Goal: Transaction & Acquisition: Book appointment/travel/reservation

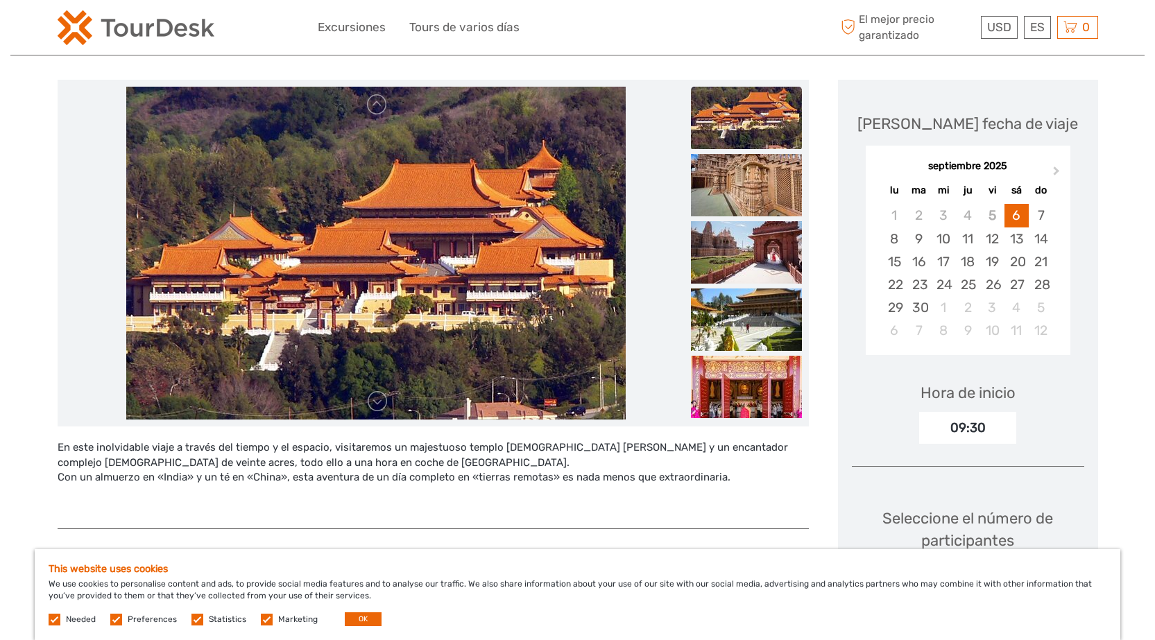
scroll to position [139, 0]
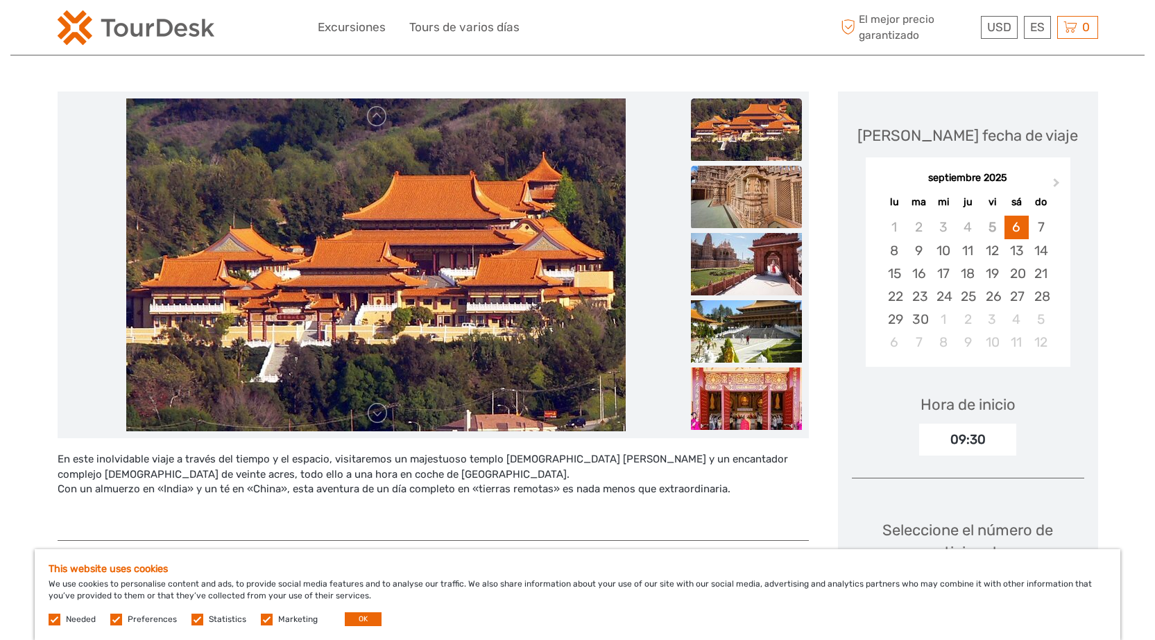
click at [746, 209] on img at bounding box center [746, 197] width 111 height 62
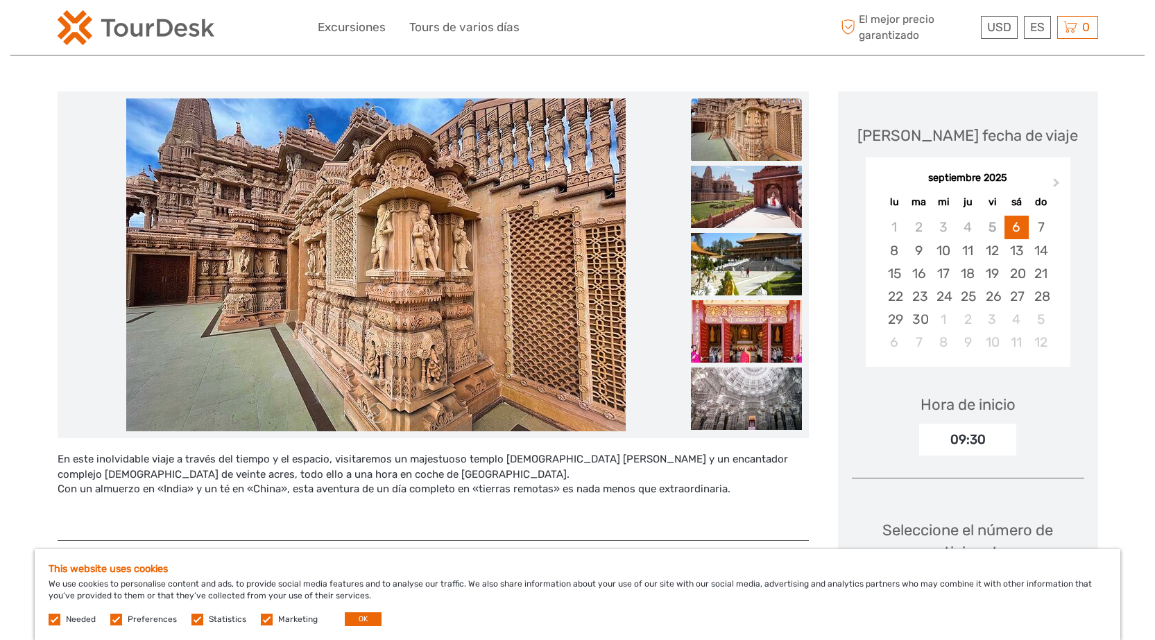
click at [506, 288] on img at bounding box center [375, 265] width 499 height 333
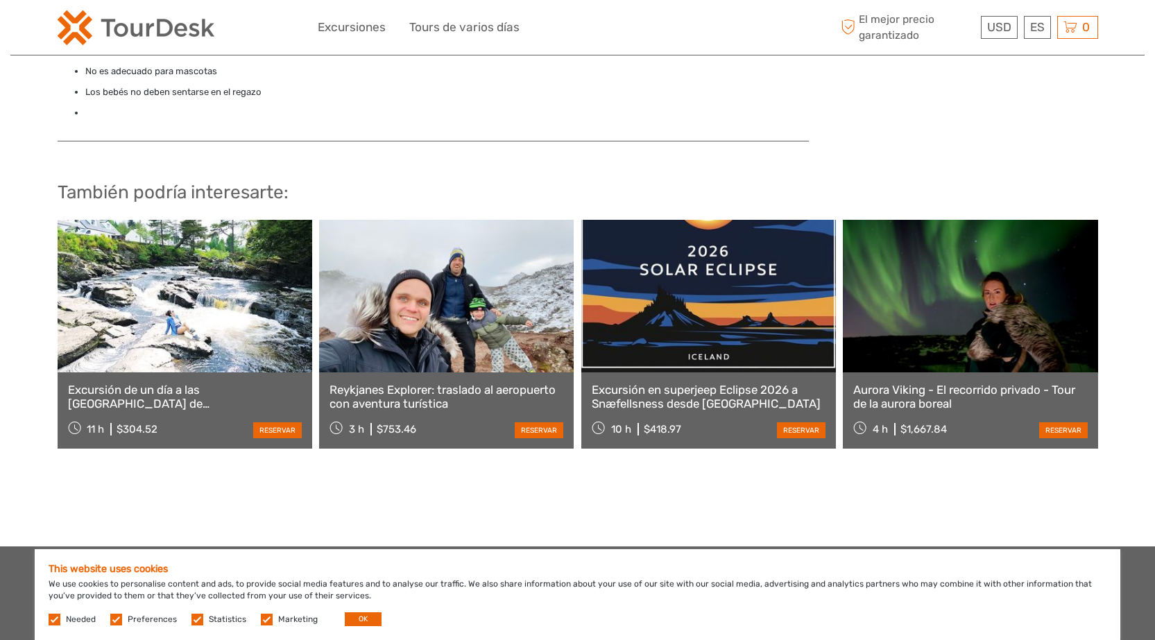
scroll to position [1041, 0]
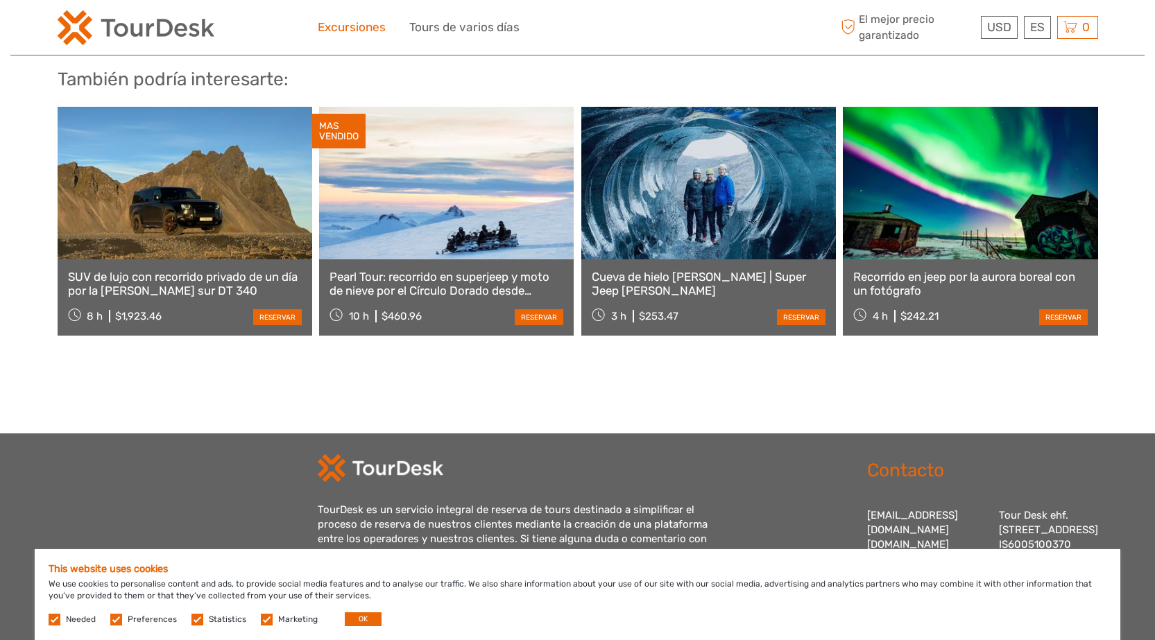
scroll to position [1006, 0]
